Goal: Transaction & Acquisition: Purchase product/service

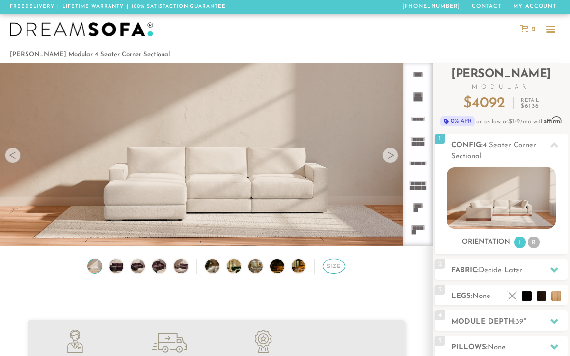
click at [334, 266] on div "Size" at bounding box center [334, 265] width 23 height 15
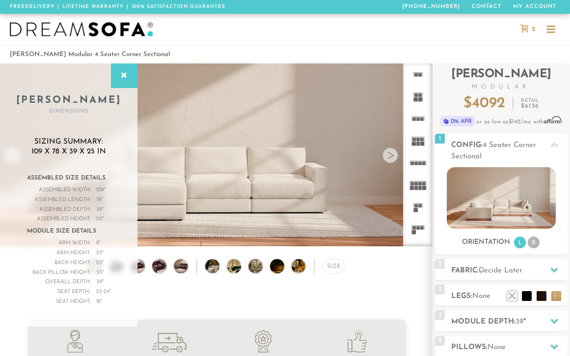
scroll to position [10220, 570]
click at [121, 72] on icon at bounding box center [124, 76] width 11 height 8
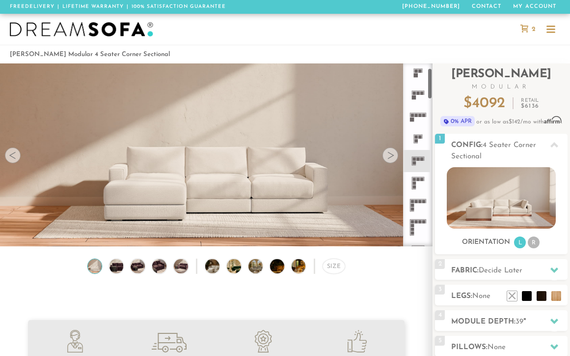
scroll to position [0, 0]
click at [417, 164] on rect at bounding box center [416, 163] width 3 height 3
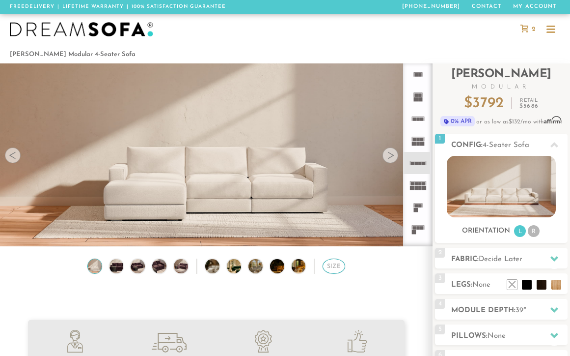
click at [330, 261] on div "Size" at bounding box center [334, 265] width 23 height 15
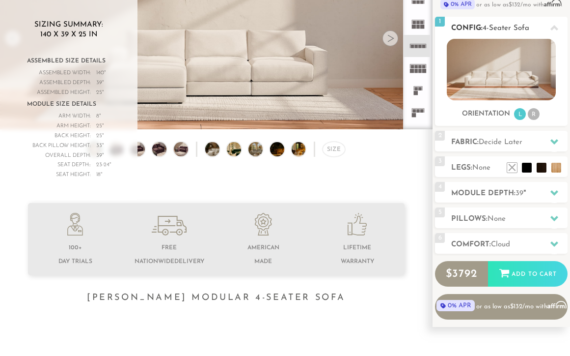
scroll to position [89, 0]
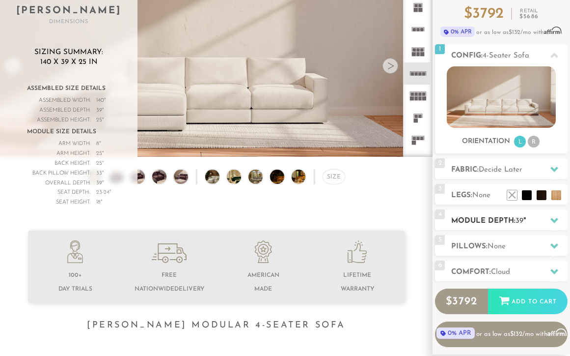
click at [494, 219] on h2 "Module Depth: 39 "" at bounding box center [509, 220] width 116 height 11
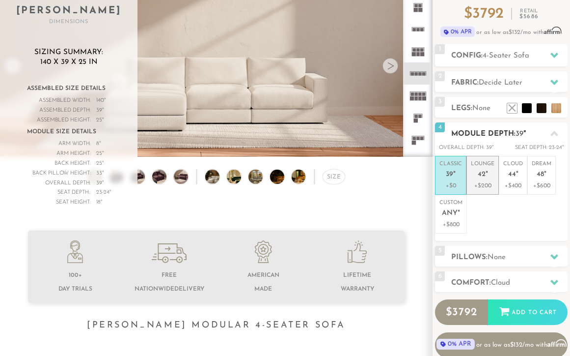
click at [486, 173] on em """ at bounding box center [487, 174] width 2 height 8
click at [447, 168] on p "Classic 39 "" at bounding box center [451, 170] width 23 height 21
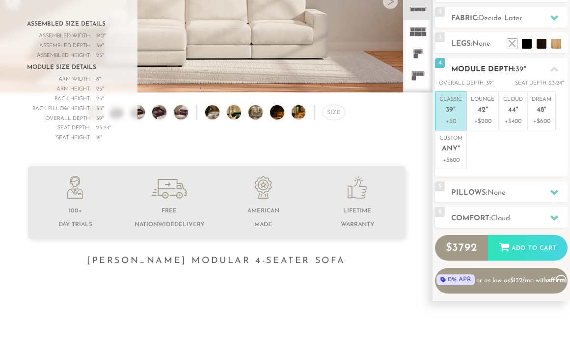
scroll to position [167, 0]
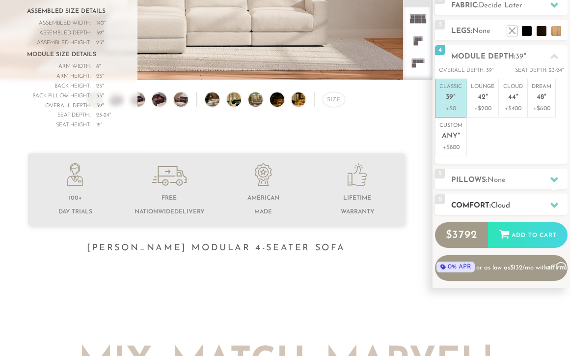
click at [490, 202] on h2 "Comfort: the Cloud" at bounding box center [509, 205] width 116 height 11
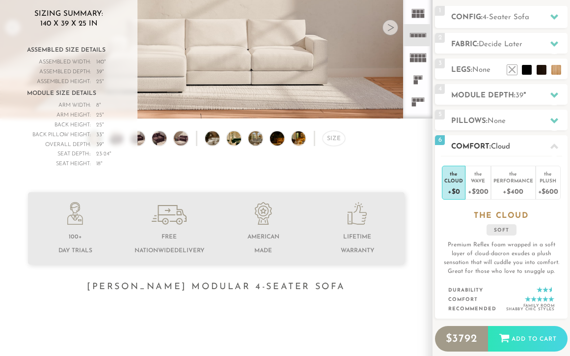
scroll to position [122, 0]
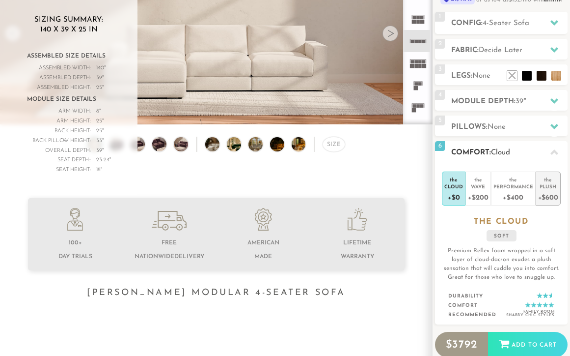
click at [548, 187] on div "Plush" at bounding box center [548, 186] width 20 height 7
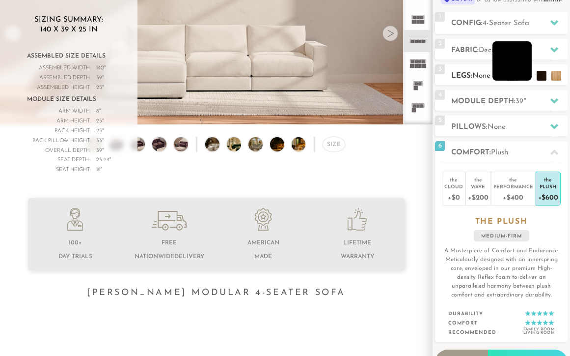
click at [526, 76] on li at bounding box center [512, 60] width 39 height 39
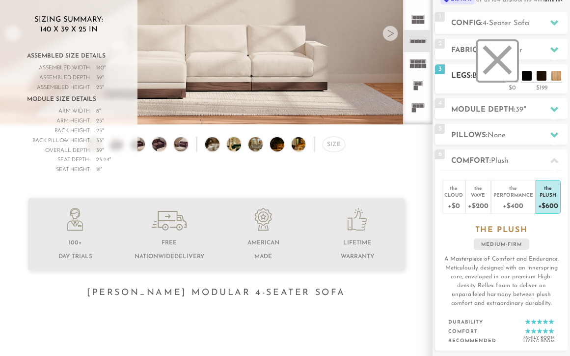
click at [516, 76] on li at bounding box center [497, 60] width 39 height 39
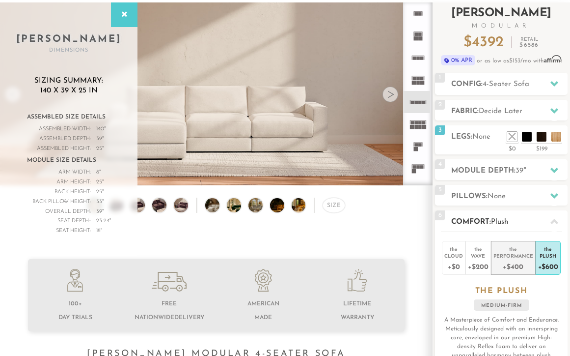
scroll to position [54, 0]
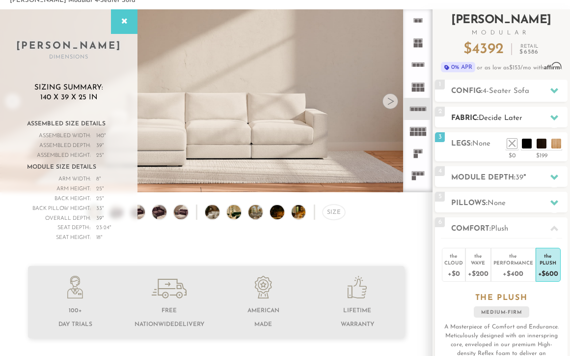
click at [492, 118] on span "Decide Later" at bounding box center [501, 117] width 44 height 7
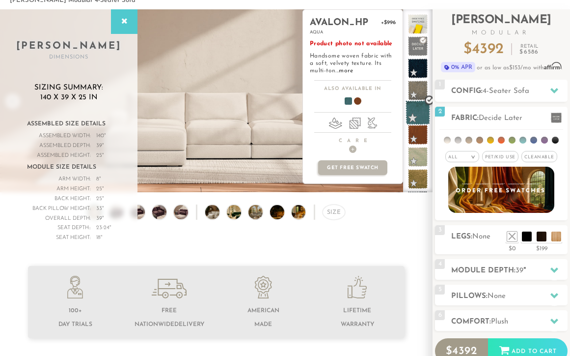
click at [417, 114] on span at bounding box center [418, 112] width 25 height 25
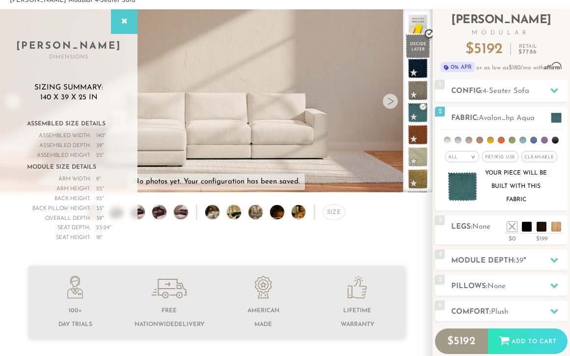
click at [413, 48] on span at bounding box center [418, 46] width 25 height 25
